Goal: Information Seeking & Learning: Learn about a topic

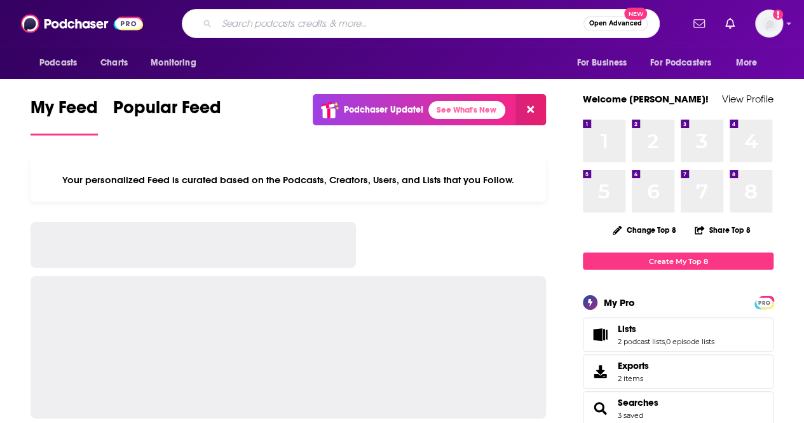
click at [340, 26] on input "Search podcasts, credits, & more..." at bounding box center [400, 23] width 367 height 20
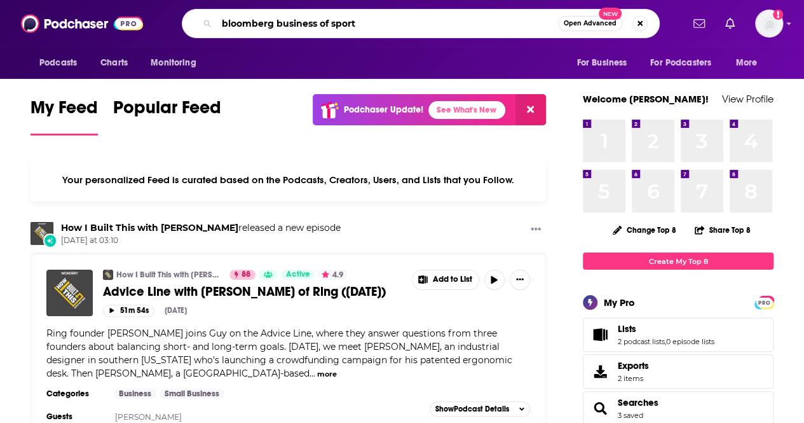
type input "bloomberg business of sport"
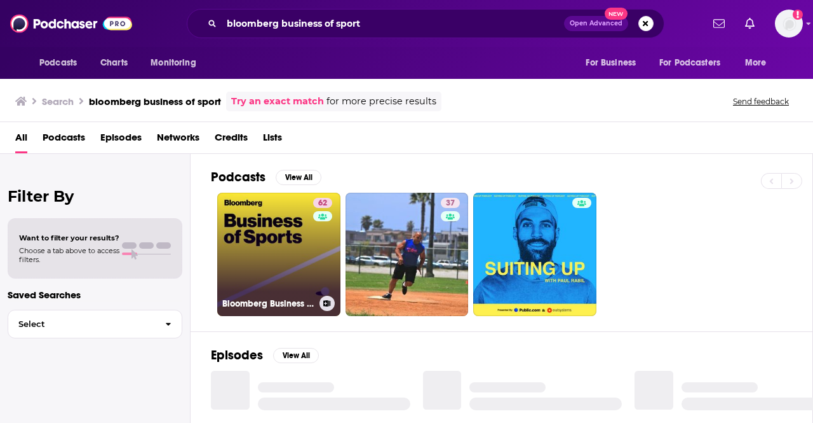
click at [275, 287] on link "62 Bloomberg Business of Sports" at bounding box center [278, 254] width 123 height 123
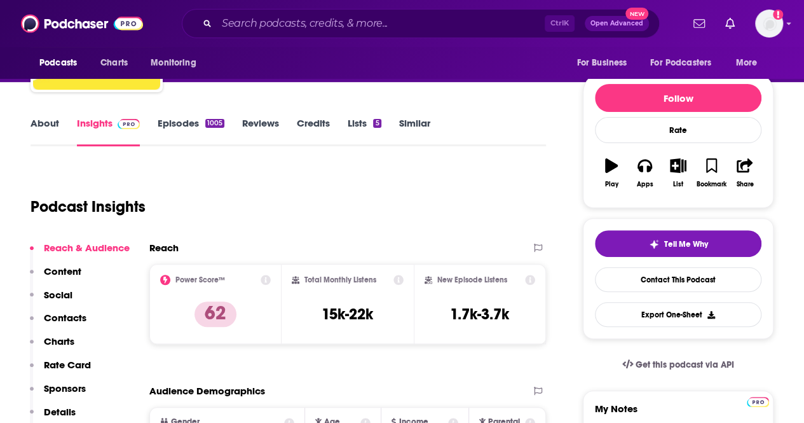
scroll to position [126, 0]
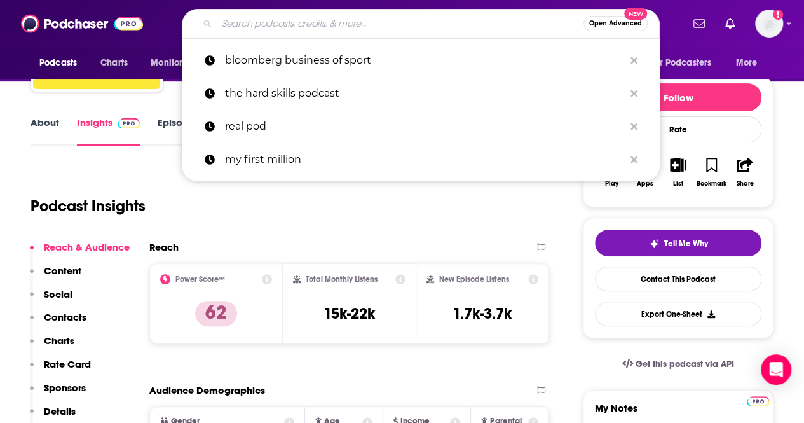
click at [264, 21] on input "Search podcasts, credits, & more..." at bounding box center [400, 23] width 367 height 20
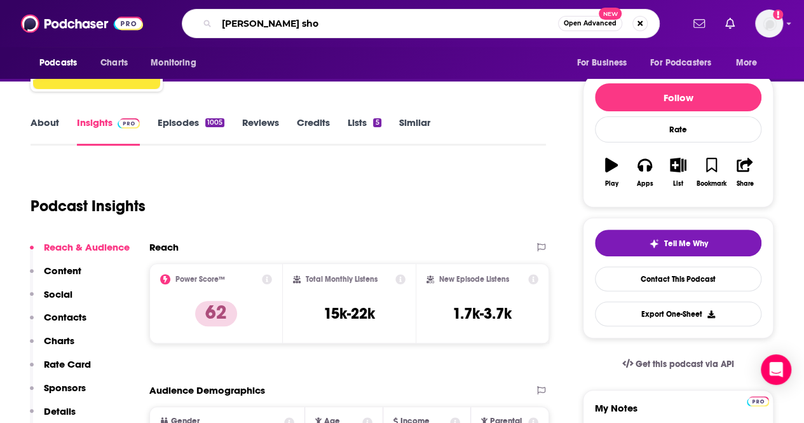
type input "[PERSON_NAME] show"
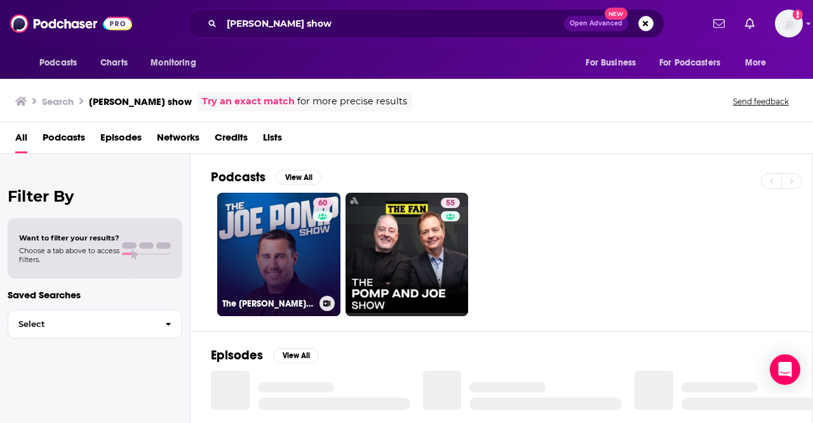
click at [273, 250] on link "60 The [PERSON_NAME] Show" at bounding box center [278, 254] width 123 height 123
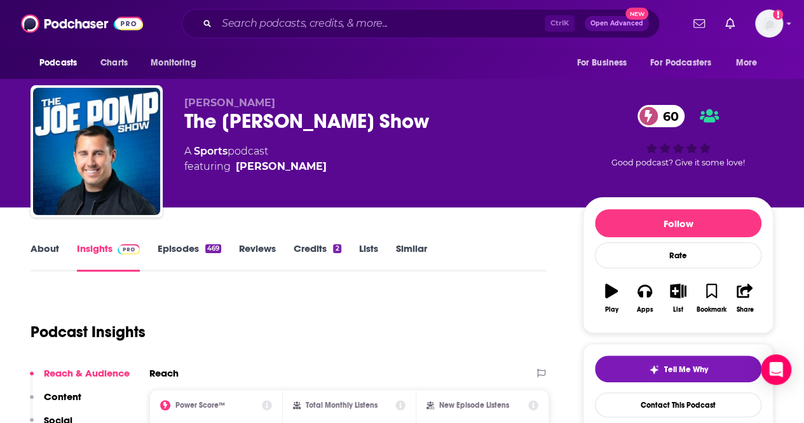
scroll to position [178, 0]
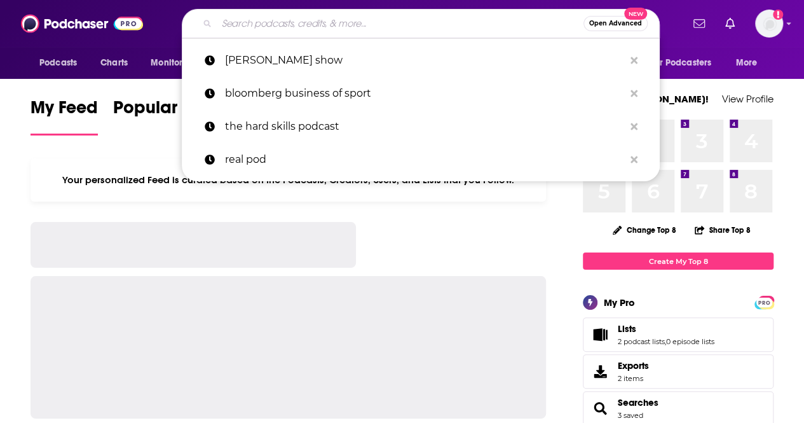
click at [253, 29] on input "Search podcasts, credits, & more..." at bounding box center [400, 23] width 367 height 20
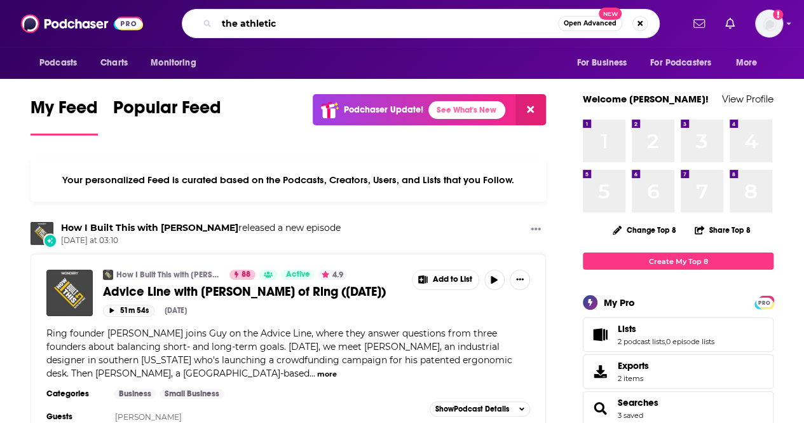
type input "the athletic"
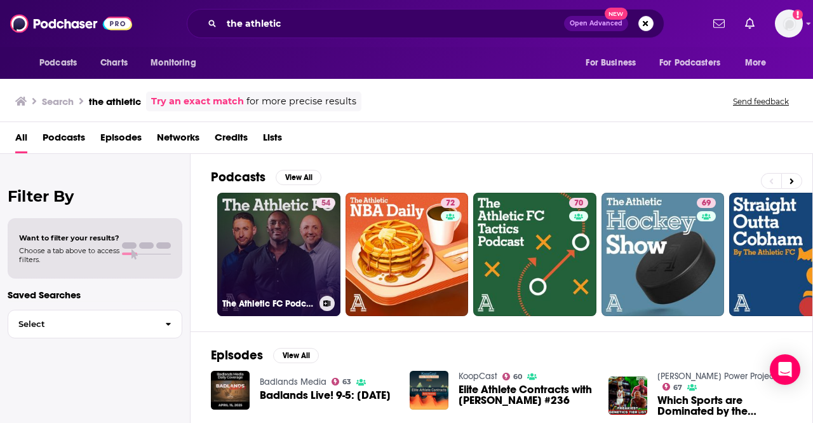
click at [296, 226] on link "54 The Athletic FC Podcast - The Athletic" at bounding box center [278, 254] width 123 height 123
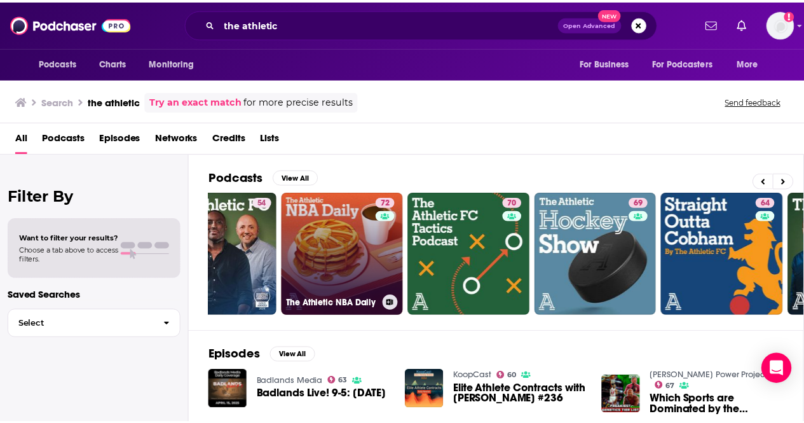
scroll to position [0, 62]
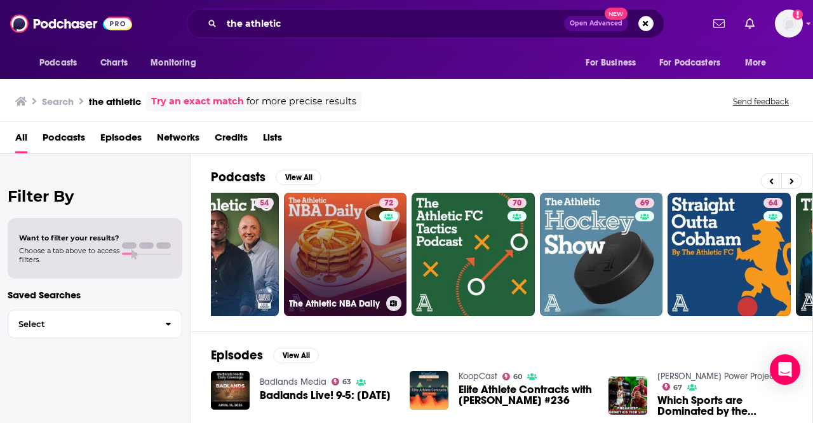
click at [346, 252] on link "72 The Athletic NBA Daily" at bounding box center [345, 254] width 123 height 123
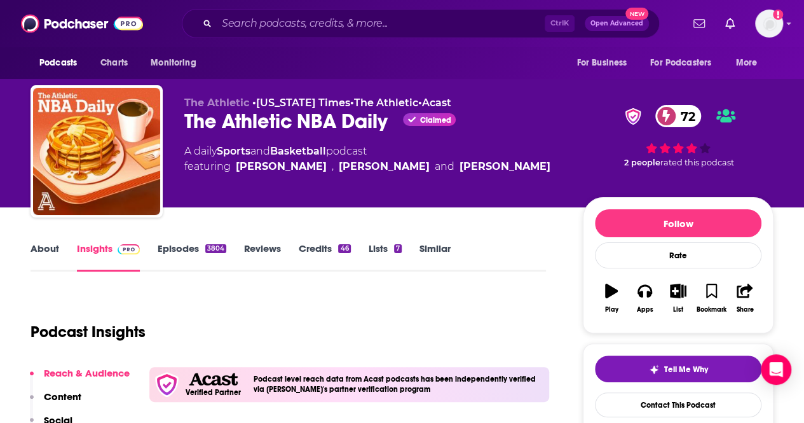
scroll to position [205, 0]
